Goal: Information Seeking & Learning: Learn about a topic

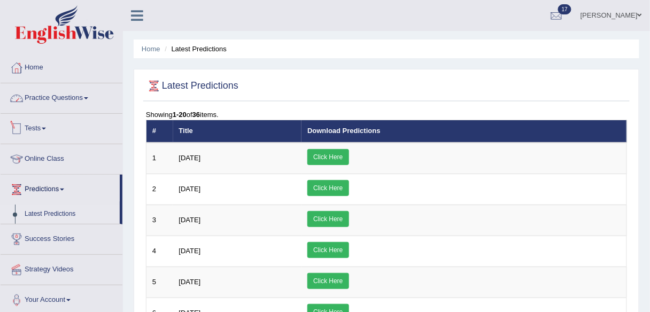
click at [59, 100] on link "Practice Questions" at bounding box center [62, 96] width 122 height 27
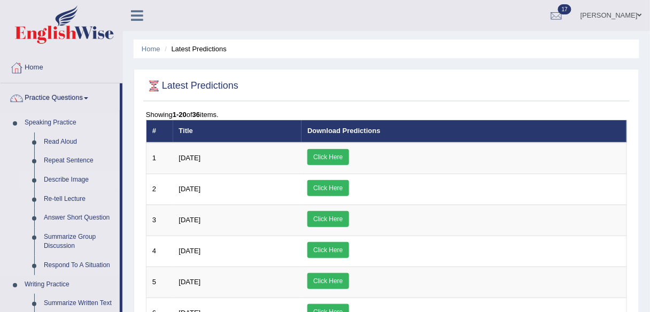
click at [67, 177] on link "Describe Image" at bounding box center [79, 180] width 81 height 19
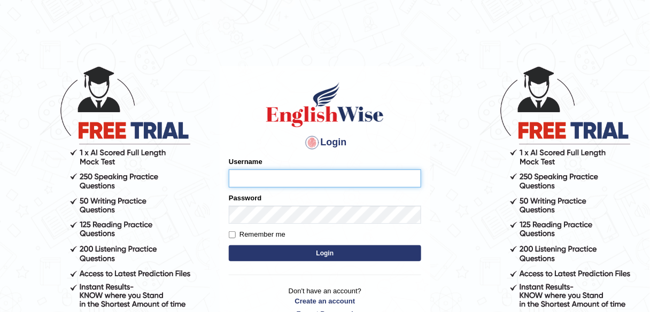
type input "alexa_"
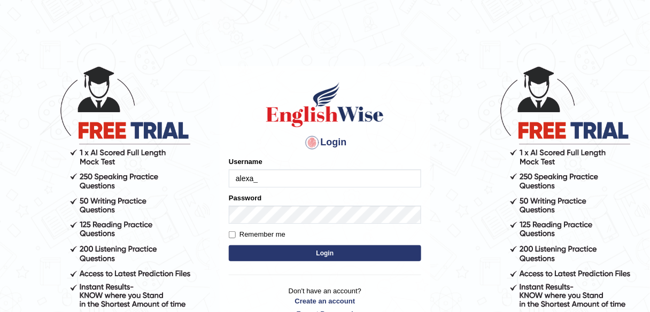
click at [323, 256] on button "Login" at bounding box center [325, 254] width 193 height 16
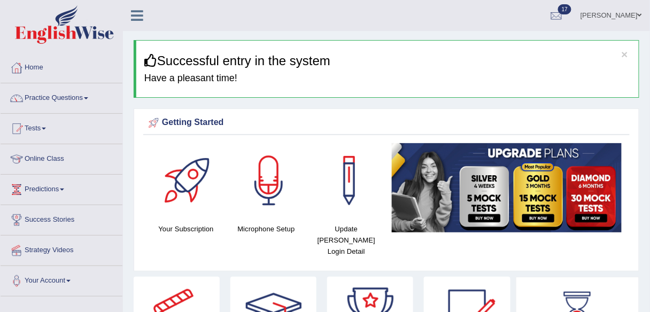
click at [68, 99] on link "Practice Questions" at bounding box center [62, 96] width 122 height 27
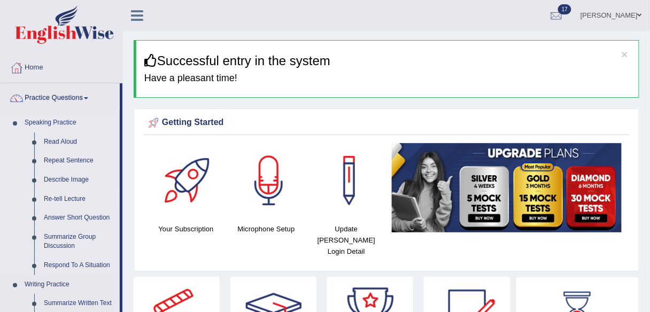
click at [60, 193] on link "Re-tell Lecture" at bounding box center [79, 199] width 81 height 19
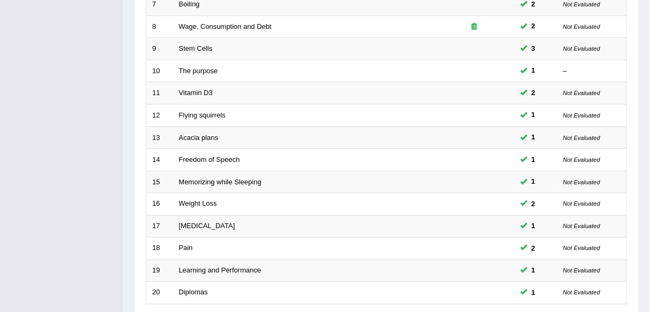
scroll to position [308, 0]
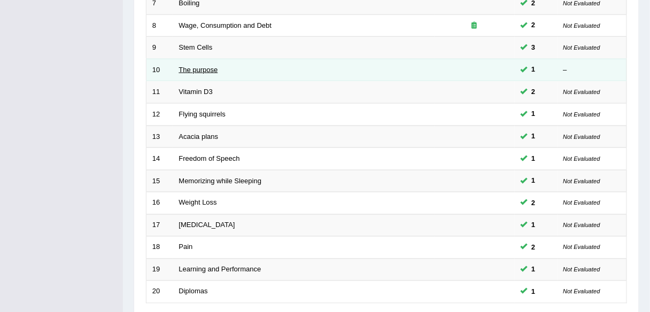
click at [189, 67] on link "The purpose" at bounding box center [198, 70] width 39 height 8
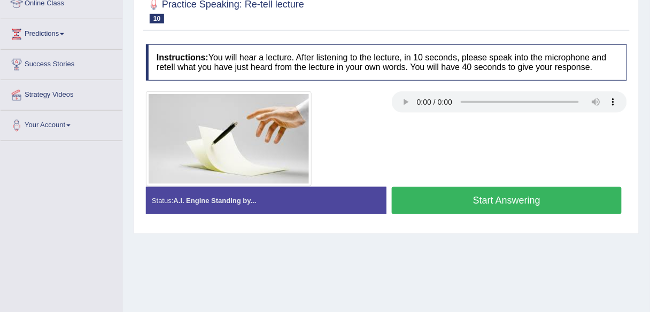
click at [434, 198] on button "Start Answering" at bounding box center [507, 200] width 230 height 27
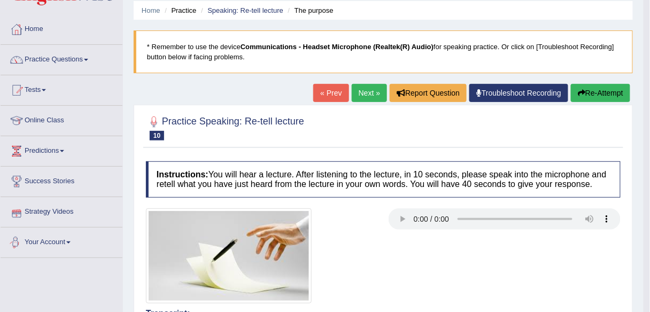
scroll to position [38, 0]
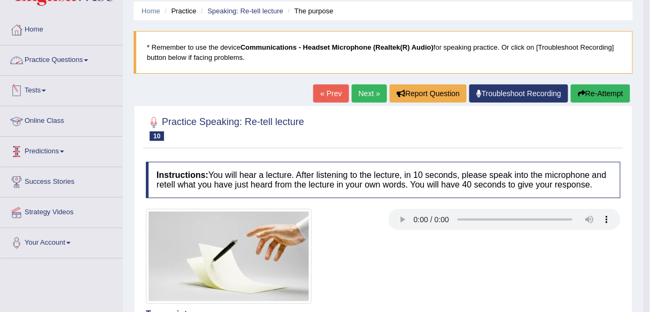
click at [67, 64] on link "Practice Questions" at bounding box center [62, 58] width 122 height 27
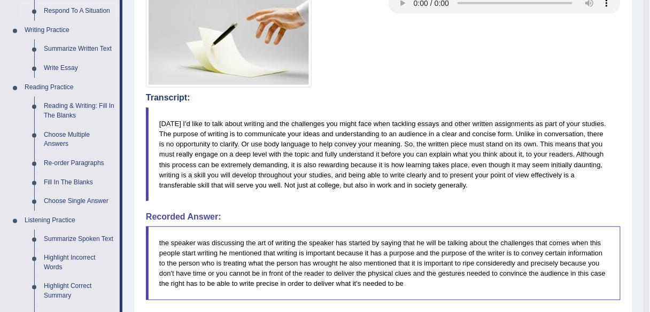
scroll to position [256, 0]
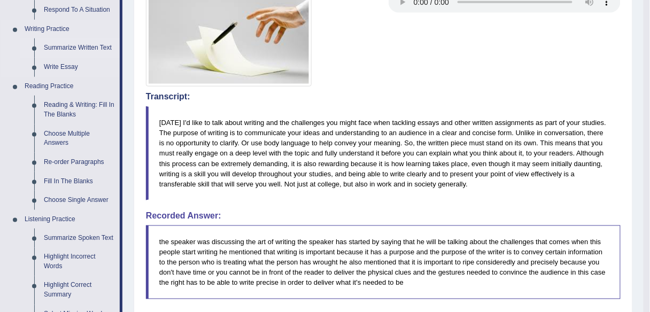
click at [81, 48] on link "Summarize Written Text" at bounding box center [79, 48] width 81 height 19
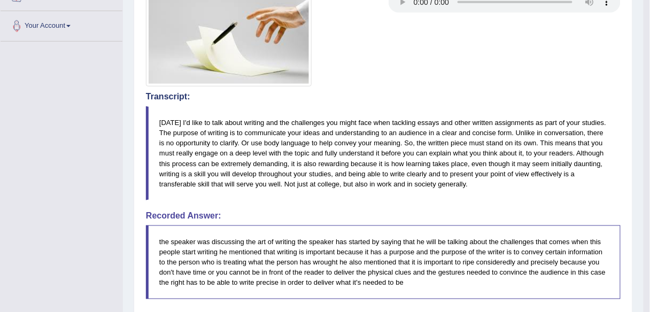
scroll to position [278, 0]
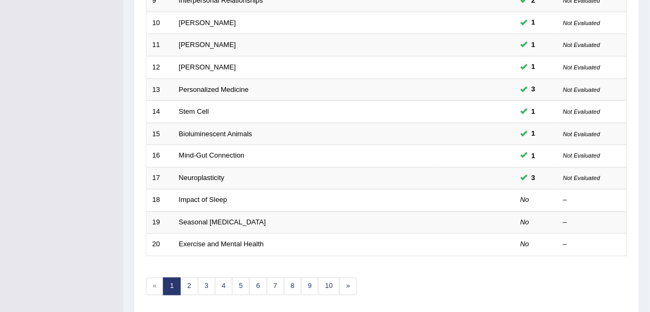
scroll to position [391, 0]
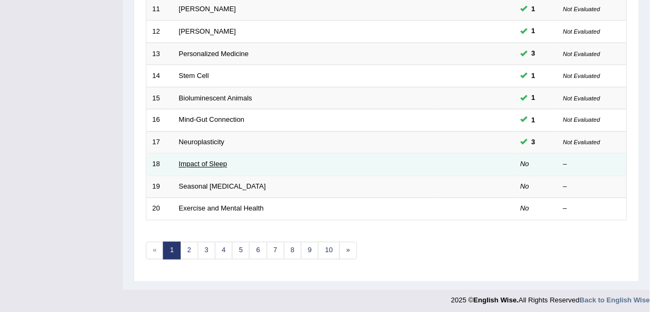
click at [219, 160] on link "Impact of Sleep" at bounding box center [203, 164] width 48 height 8
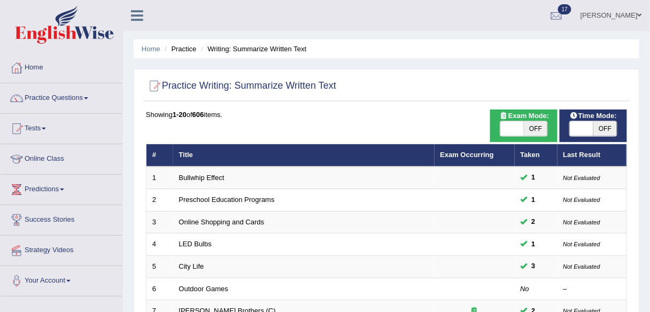
click at [609, 128] on span "OFF" at bounding box center [606, 128] width 24 height 15
checkbox input "true"
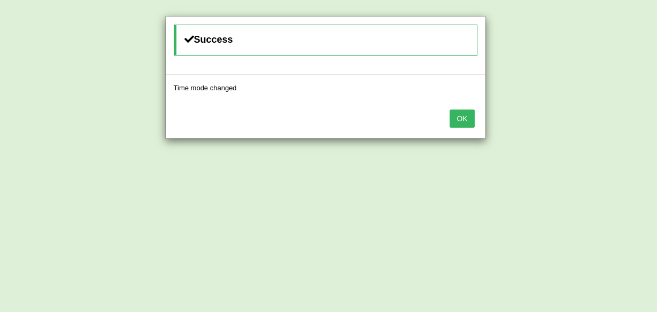
click at [464, 116] on button "OK" at bounding box center [462, 119] width 25 height 18
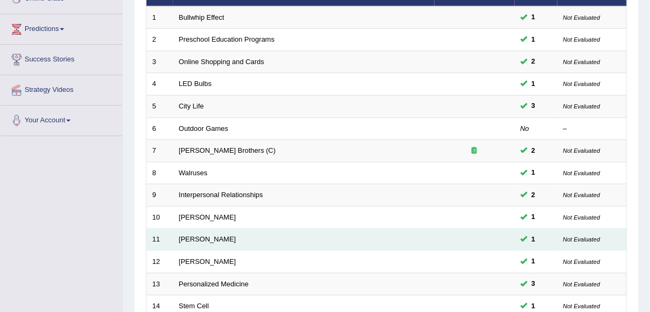
scroll to position [160, 0]
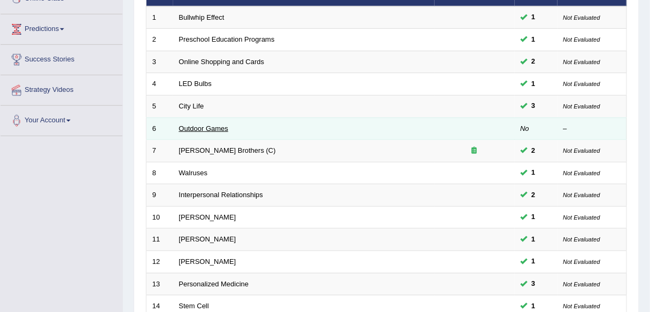
click at [205, 125] on link "Outdoor Games" at bounding box center [204, 129] width 50 height 8
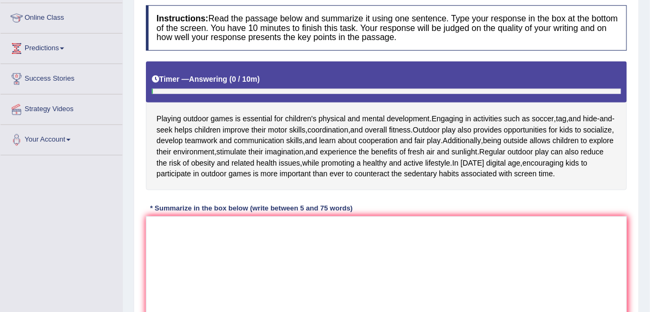
scroll to position [146, 0]
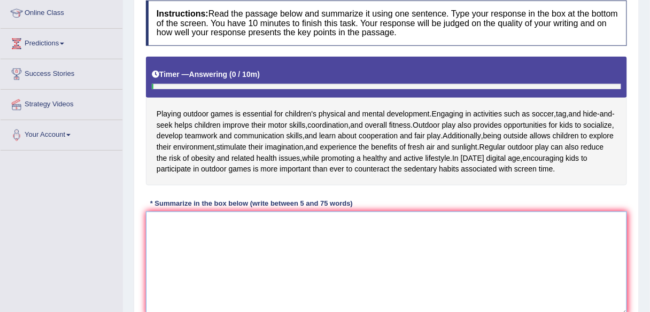
click at [228, 267] on textarea at bounding box center [386, 264] width 481 height 104
type textarea "P"
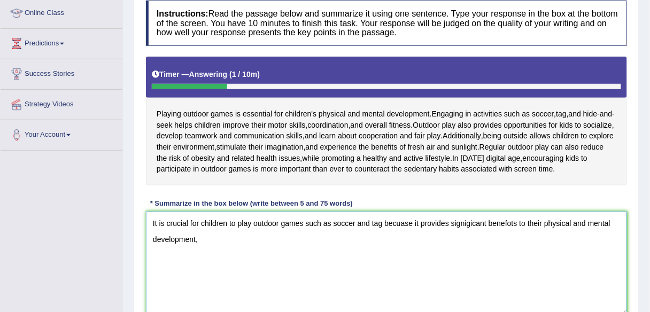
click at [511, 232] on textarea "It is crucial for children to play outdoor games such as soccer and tag becuase…" at bounding box center [386, 264] width 481 height 104
click at [472, 232] on textarea "It is crucial for children to play outdoor games such as soccer and tag becuase…" at bounding box center [386, 264] width 481 height 104
click at [237, 249] on textarea "It is crucial for children to play outdoor games such as soccer and tag becuase…" at bounding box center [386, 264] width 481 height 104
click at [411, 233] on textarea "It is crucial for children to play outdoor games such as soccer and tag becuase…" at bounding box center [386, 264] width 481 height 104
click at [280, 256] on textarea "It is crucial for children to play outdoor games such as soccer and tag because…" at bounding box center [386, 264] width 481 height 104
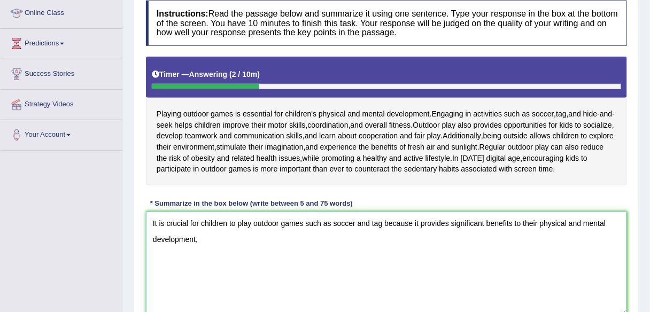
click at [280, 256] on textarea "It is crucial for children to play outdoor games such as soccer and tag because…" at bounding box center [386, 264] width 481 height 104
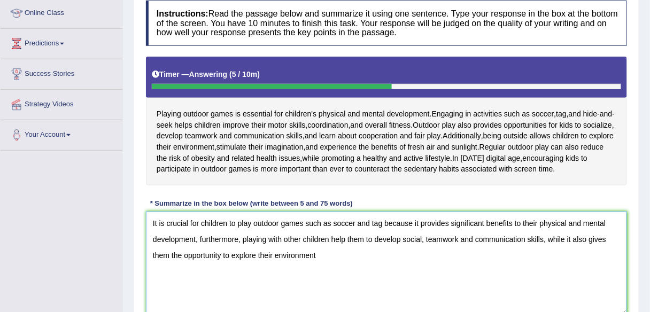
click at [564, 249] on textarea "It is crucial for children to play outdoor games such as soccer and tag because…" at bounding box center [386, 264] width 481 height 104
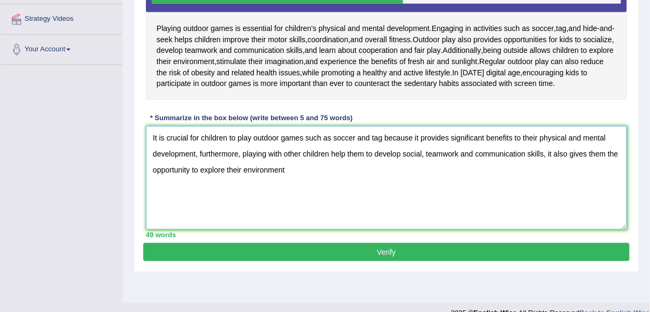
scroll to position [249, 0]
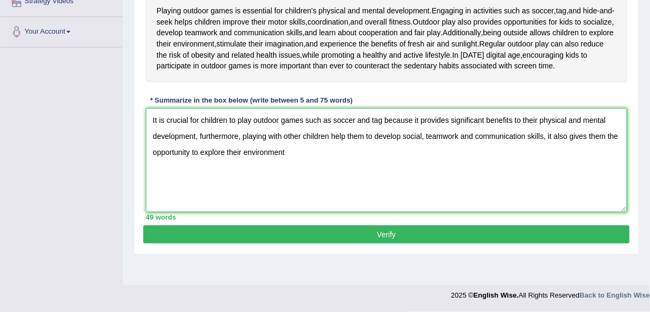
click at [371, 131] on textarea "It is crucial for children to play outdoor games such as soccer and tag because…" at bounding box center [386, 161] width 481 height 104
click at [609, 142] on textarea "It is crucial for children to play outdoor games such as soccer, tag and hide-a…" at bounding box center [386, 161] width 481 height 104
click at [353, 159] on textarea "It is crucial for children to play outdoor games such as soccer, tag and hide-a…" at bounding box center [386, 161] width 481 height 104
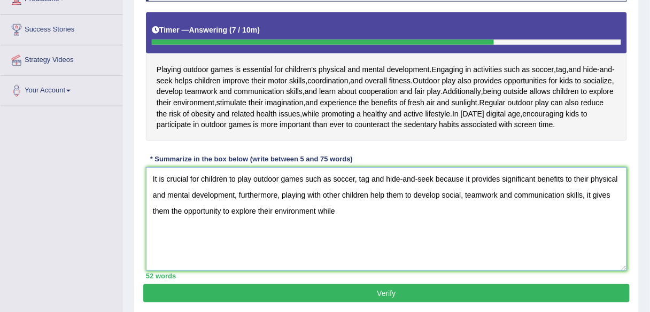
scroll to position [196, 0]
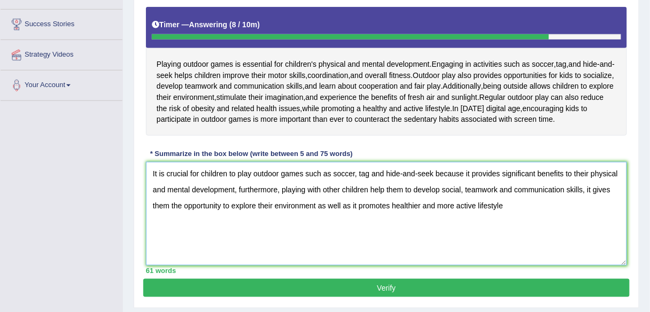
click at [392, 212] on textarea "It is crucial for children to play outdoor games such as soccer, tag and hide-a…" at bounding box center [386, 214] width 481 height 104
click at [480, 216] on textarea "It is crucial for children to play outdoor games such as soccer, tag and hide-a…" at bounding box center [386, 214] width 481 height 104
click at [512, 217] on textarea "It is crucial for children to play outdoor games such as soccer, tag and hide-a…" at bounding box center [386, 214] width 481 height 104
type textarea "It is crucial for children to play outdoor games such as soccer, tag and hide-a…"
click at [414, 297] on button "Verify" at bounding box center [386, 288] width 487 height 18
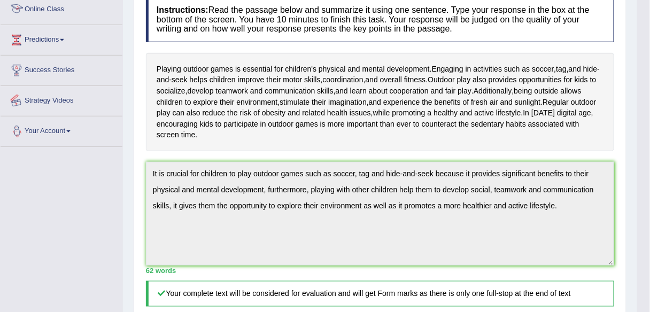
scroll to position [0, 0]
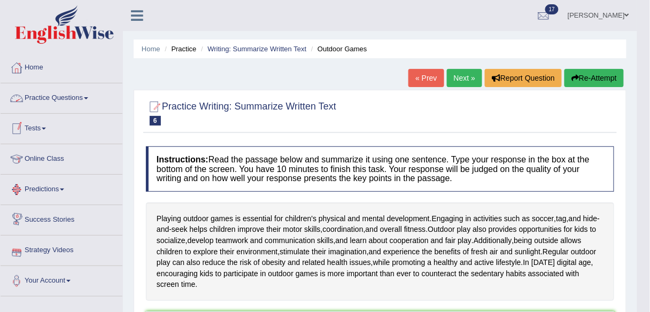
click at [70, 98] on link "Practice Questions" at bounding box center [62, 96] width 122 height 27
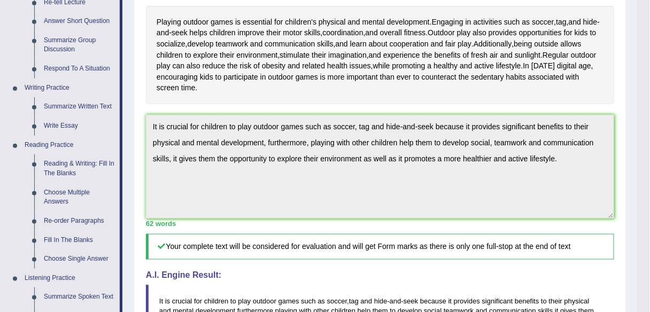
scroll to position [197, 0]
click at [78, 244] on link "Fill In The Blanks" at bounding box center [79, 240] width 81 height 19
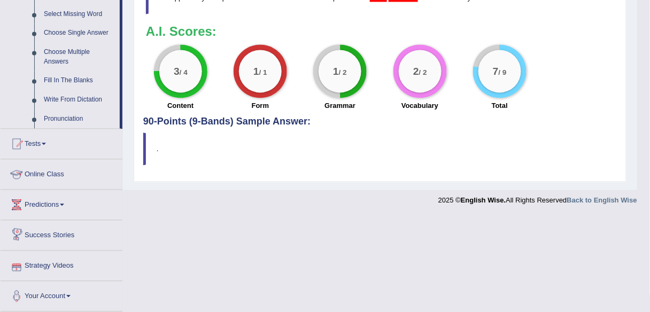
scroll to position [511, 0]
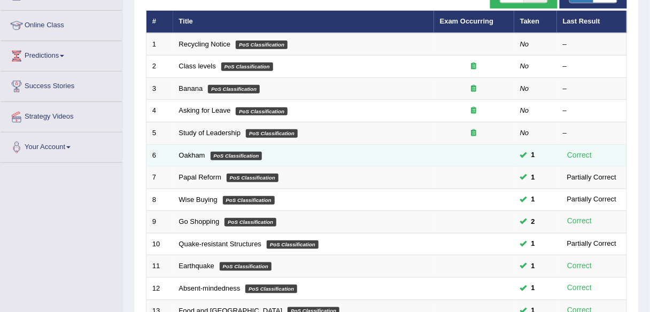
scroll to position [135, 0]
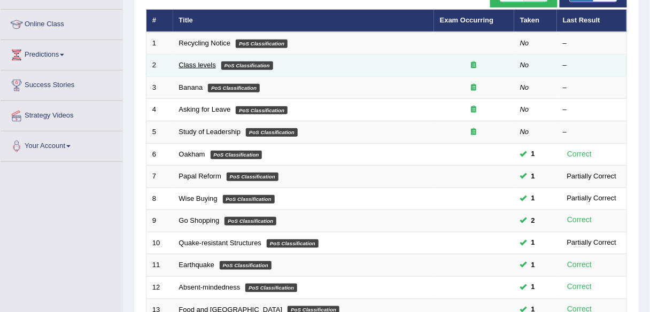
click at [194, 65] on link "Class levels" at bounding box center [197, 65] width 37 height 8
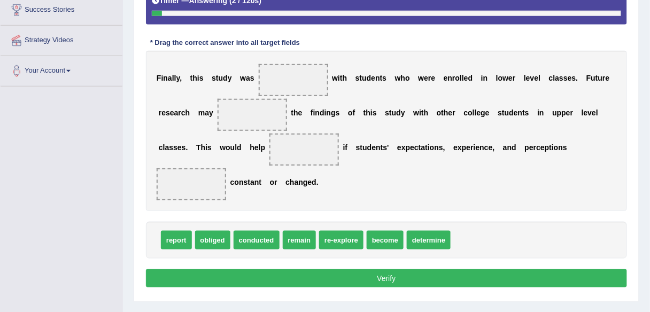
scroll to position [211, 0]
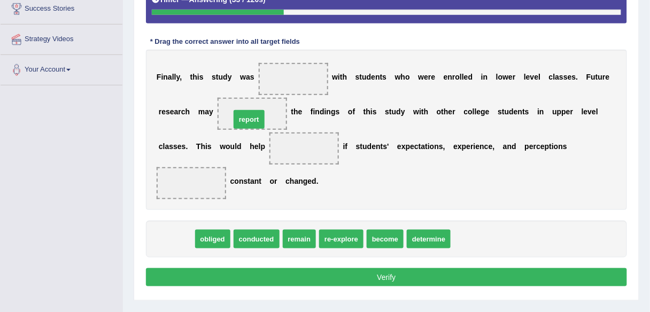
drag, startPoint x: 167, startPoint y: 240, endPoint x: 240, endPoint y: 117, distance: 143.7
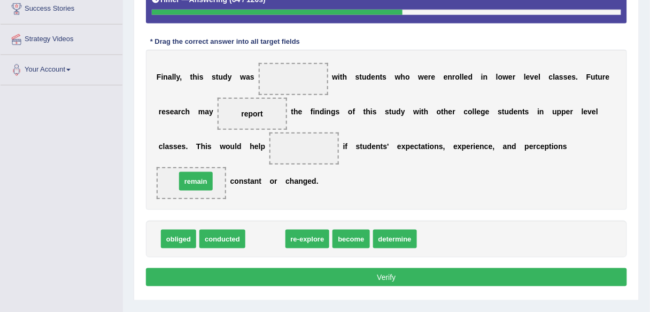
drag, startPoint x: 270, startPoint y: 239, endPoint x: 200, endPoint y: 180, distance: 91.1
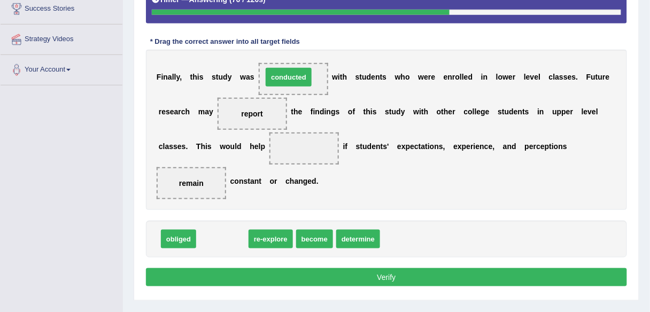
drag, startPoint x: 211, startPoint y: 236, endPoint x: 278, endPoint y: 73, distance: 175.6
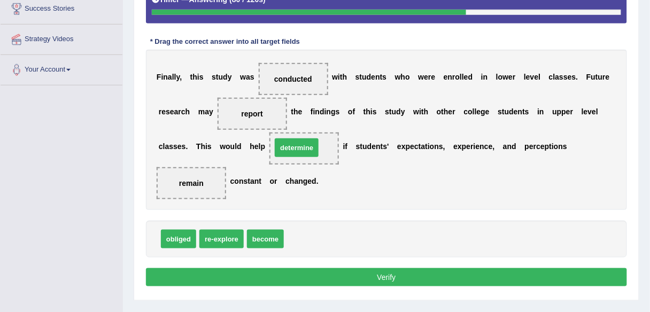
drag, startPoint x: 322, startPoint y: 240, endPoint x: 309, endPoint y: 148, distance: 92.9
click at [318, 270] on button "Verify" at bounding box center [386, 278] width 481 height 18
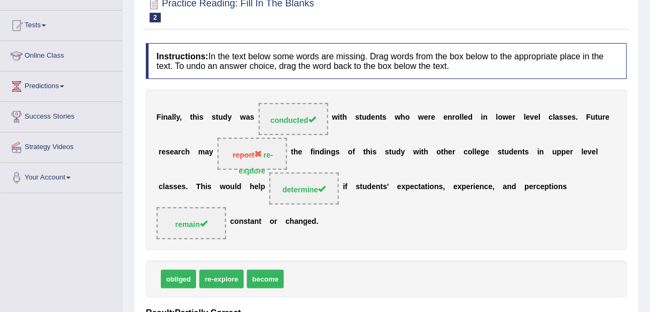
scroll to position [0, 0]
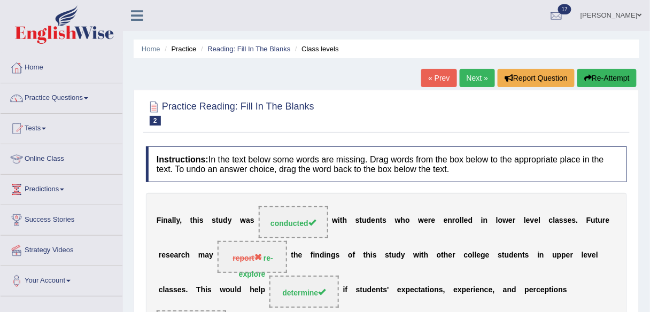
click at [477, 71] on link "Next »" at bounding box center [477, 78] width 35 height 18
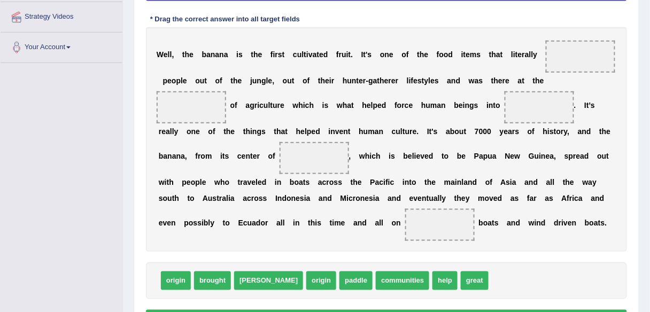
scroll to position [234, 0]
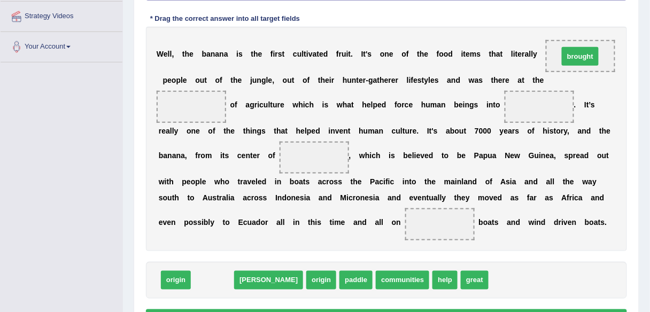
drag, startPoint x: 213, startPoint y: 279, endPoint x: 581, endPoint y: 54, distance: 431.2
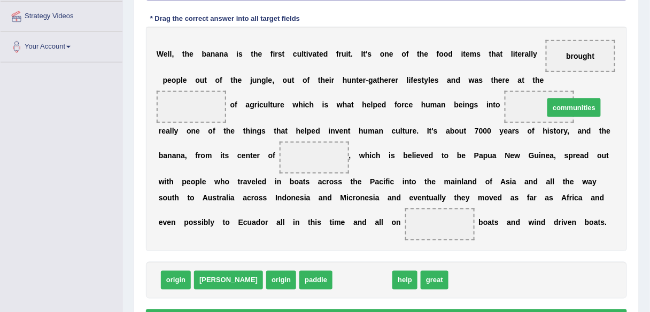
drag, startPoint x: 311, startPoint y: 278, endPoint x: 523, endPoint y: 105, distance: 273.7
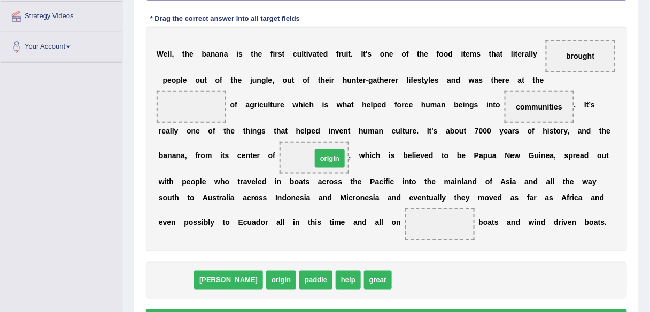
drag, startPoint x: 180, startPoint y: 278, endPoint x: 333, endPoint y: 155, distance: 196.0
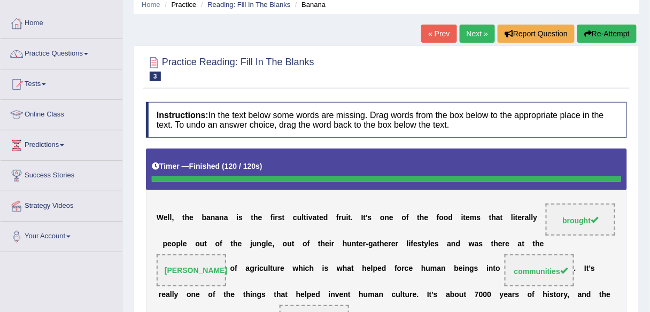
scroll to position [44, 0]
click at [478, 32] on link "Next »" at bounding box center [477, 34] width 35 height 18
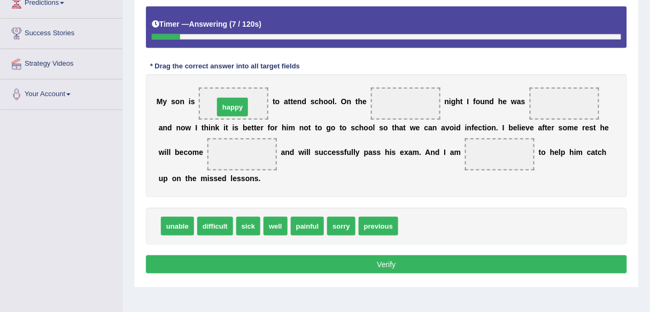
drag, startPoint x: 401, startPoint y: 226, endPoint x: 216, endPoint y: 106, distance: 220.7
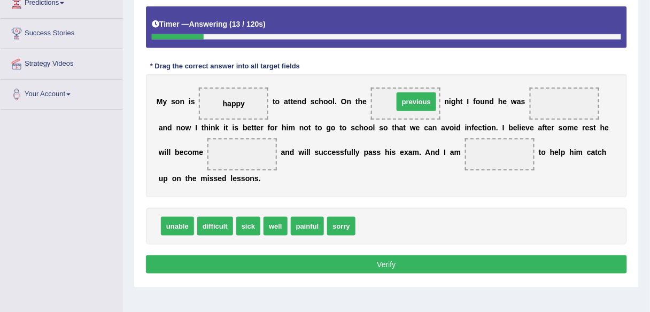
drag, startPoint x: 376, startPoint y: 224, endPoint x: 414, endPoint y: 99, distance: 130.8
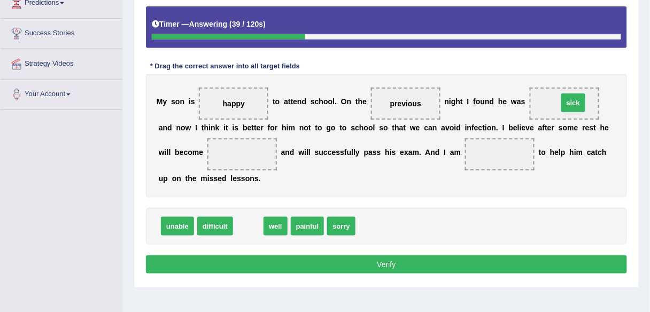
drag, startPoint x: 248, startPoint y: 224, endPoint x: 573, endPoint y: 100, distance: 347.9
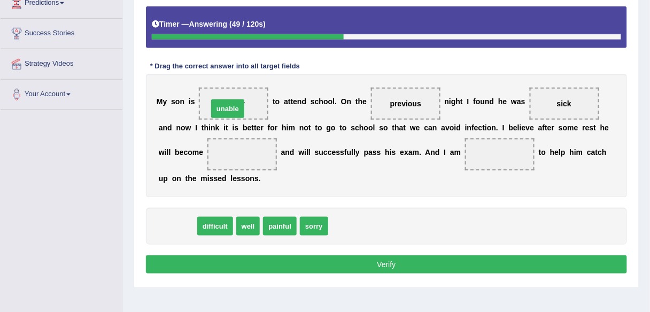
drag, startPoint x: 186, startPoint y: 225, endPoint x: 239, endPoint y: 103, distance: 132.5
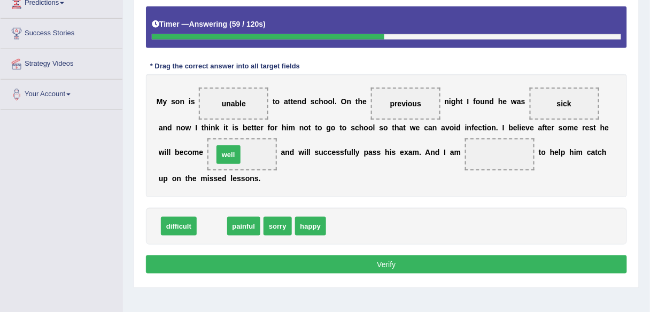
drag, startPoint x: 211, startPoint y: 225, endPoint x: 226, endPoint y: 154, distance: 72.3
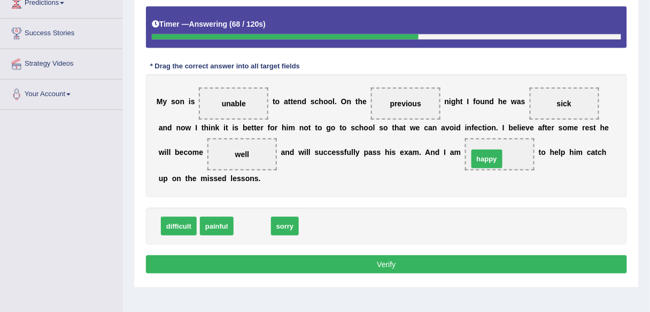
drag, startPoint x: 255, startPoint y: 225, endPoint x: 489, endPoint y: 156, distance: 244.1
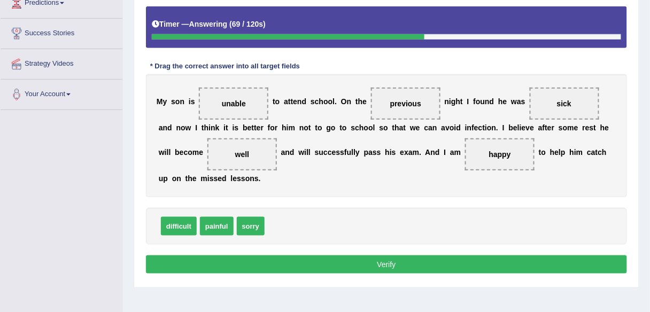
click at [412, 268] on button "Verify" at bounding box center [386, 265] width 481 height 18
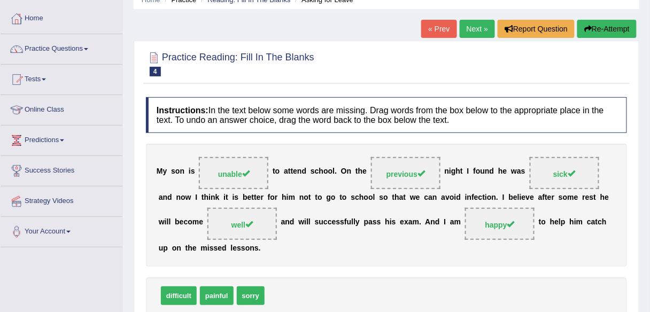
scroll to position [21, 0]
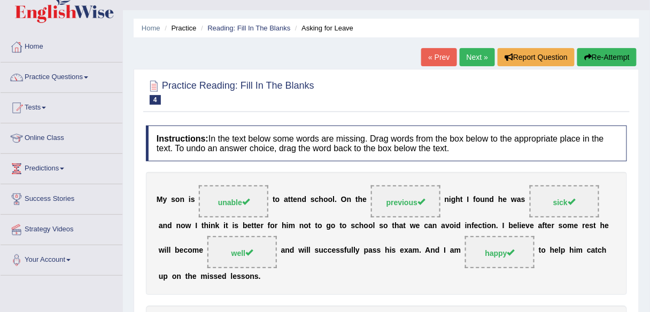
click at [471, 58] on link "Next »" at bounding box center [477, 57] width 35 height 18
